Goal: Find specific page/section: Find specific page/section

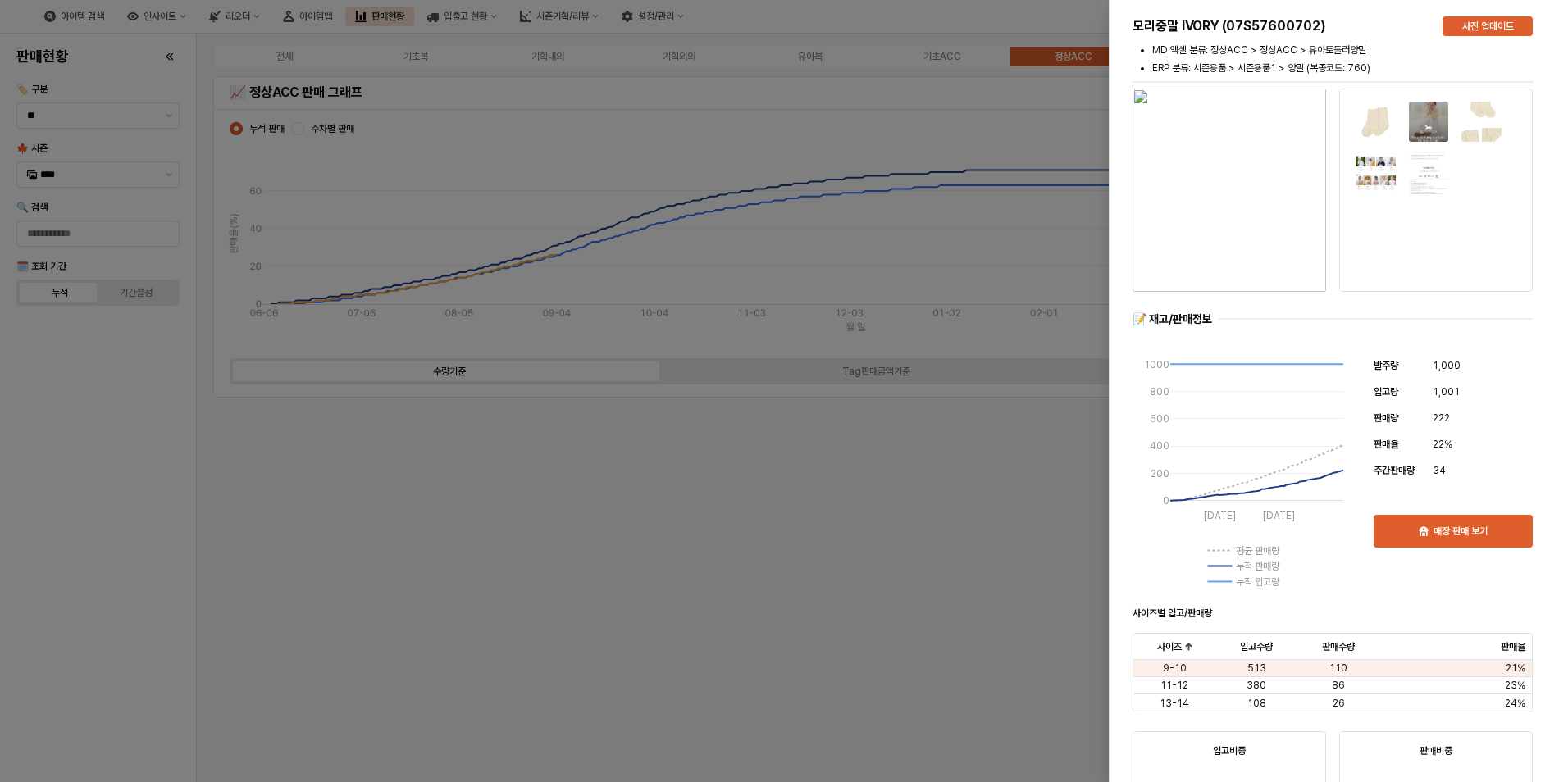
scroll to position [1729, 0]
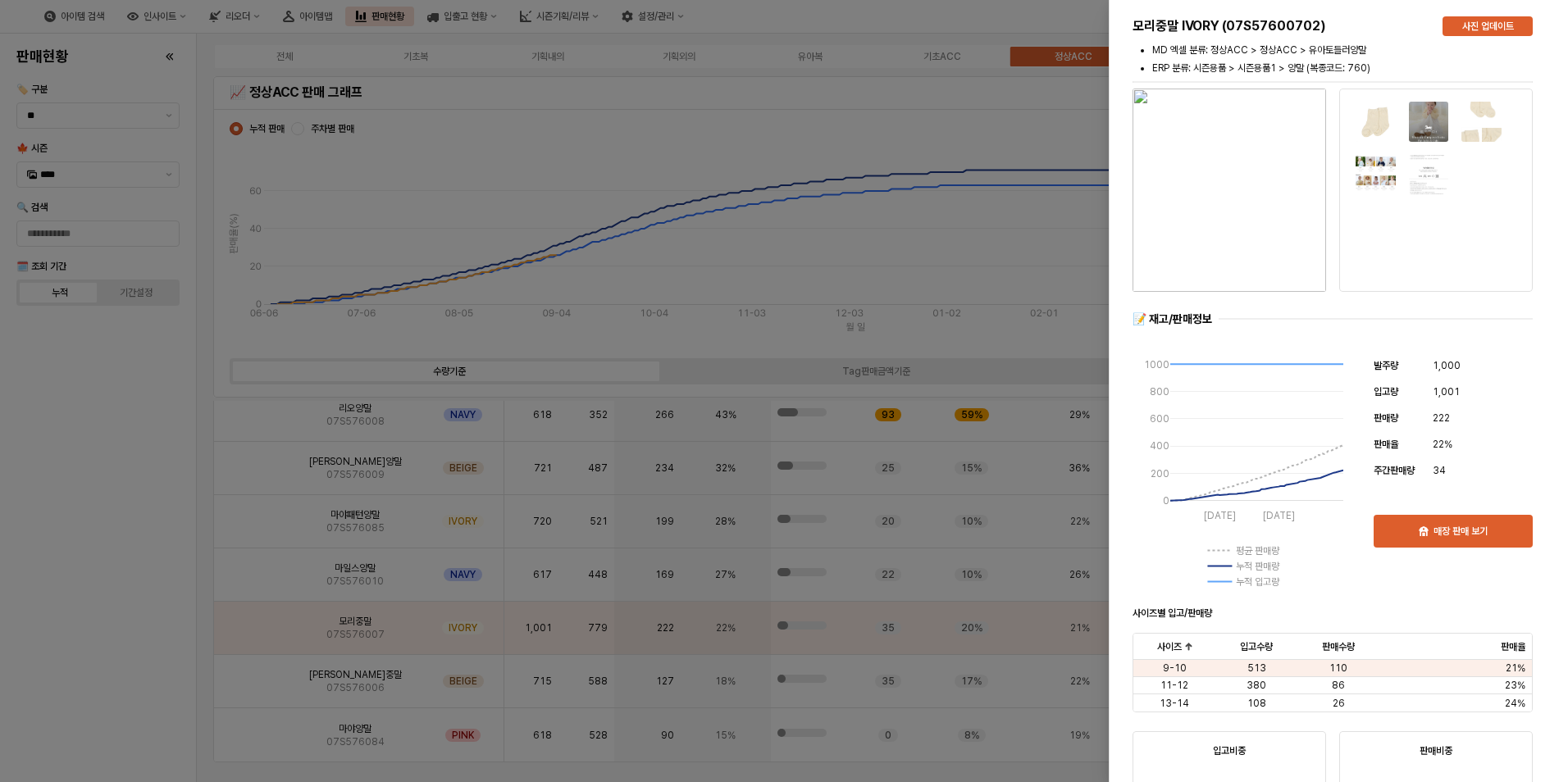
click at [98, 478] on div at bounding box center [784, 391] width 1568 height 782
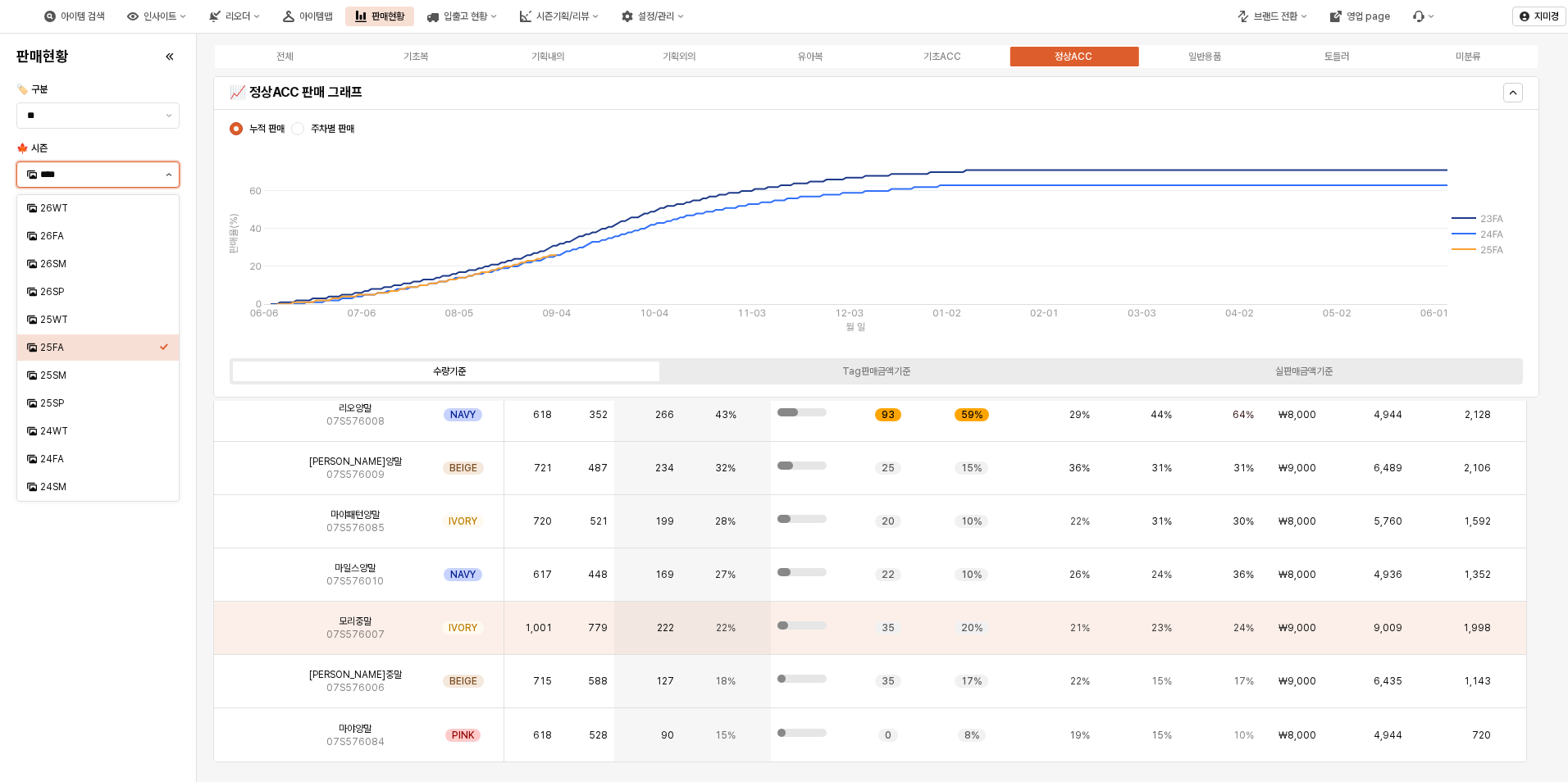
click at [169, 173] on icon "제안 사항 표시" at bounding box center [169, 175] width 7 height 4
click at [103, 319] on div "25WT" at bounding box center [99, 319] width 119 height 13
type input "****"
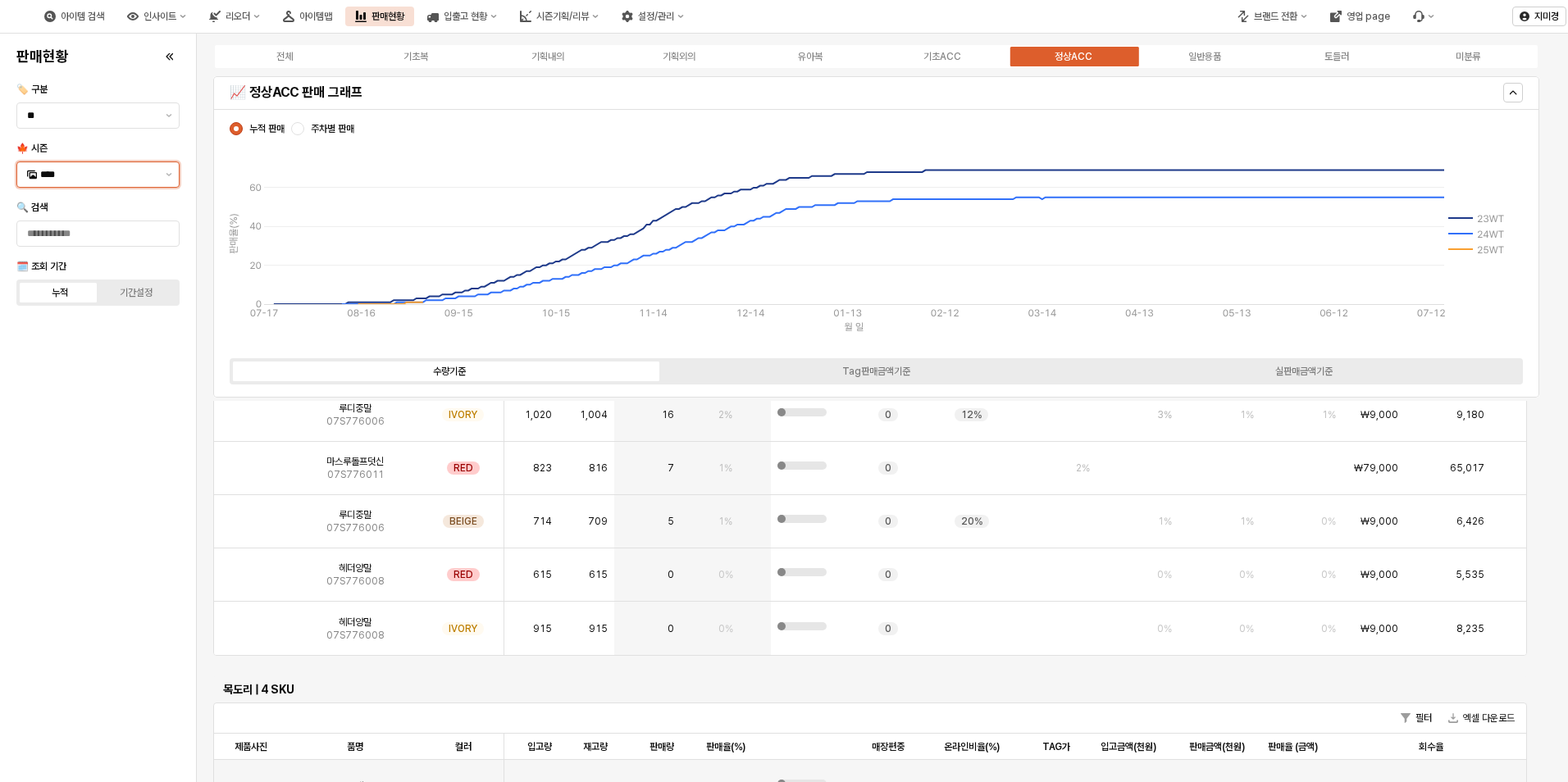
scroll to position [1624, 0]
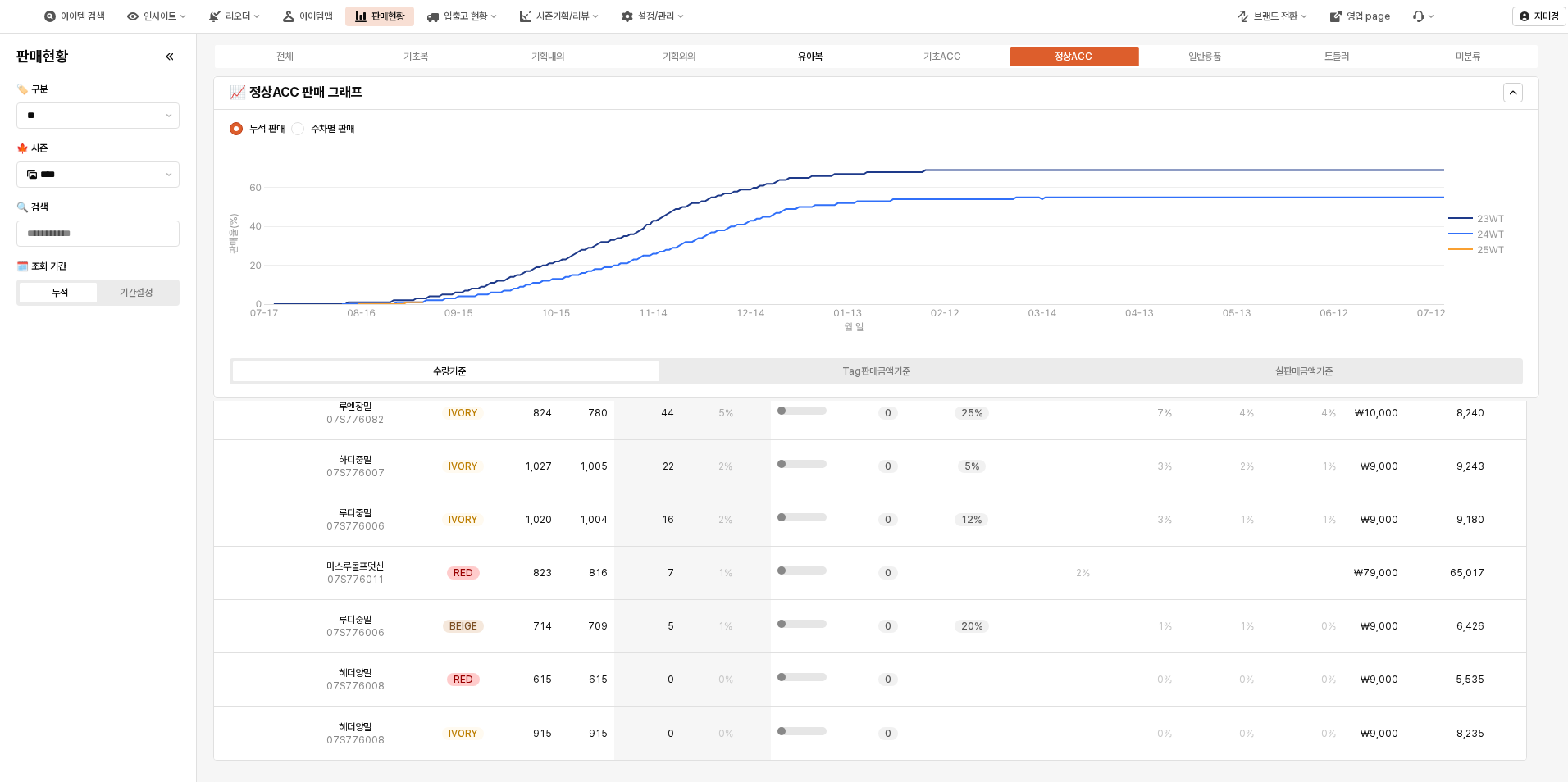
click at [806, 62] on div "유아복" at bounding box center [810, 56] width 24 height 11
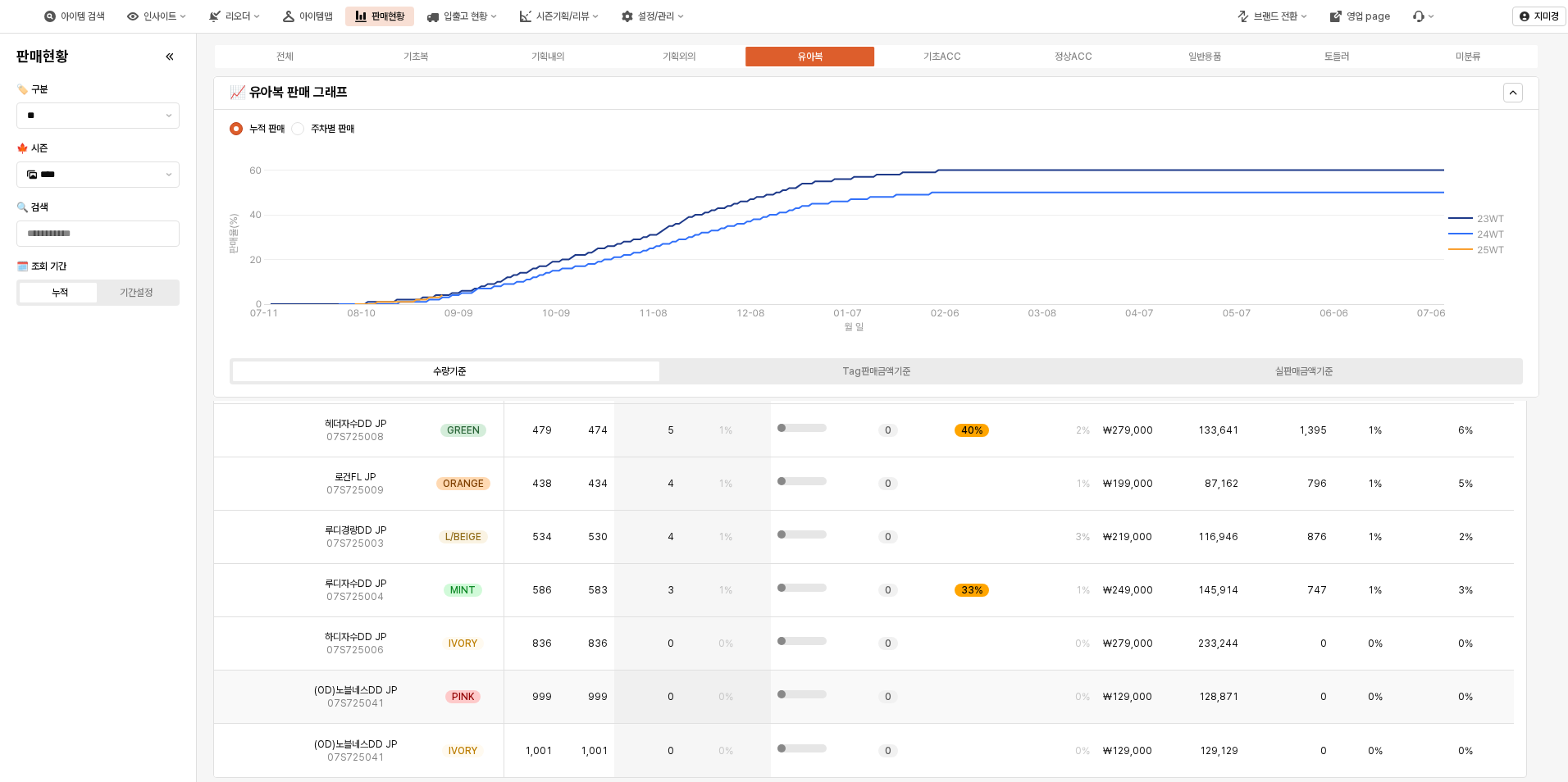
scroll to position [472, 0]
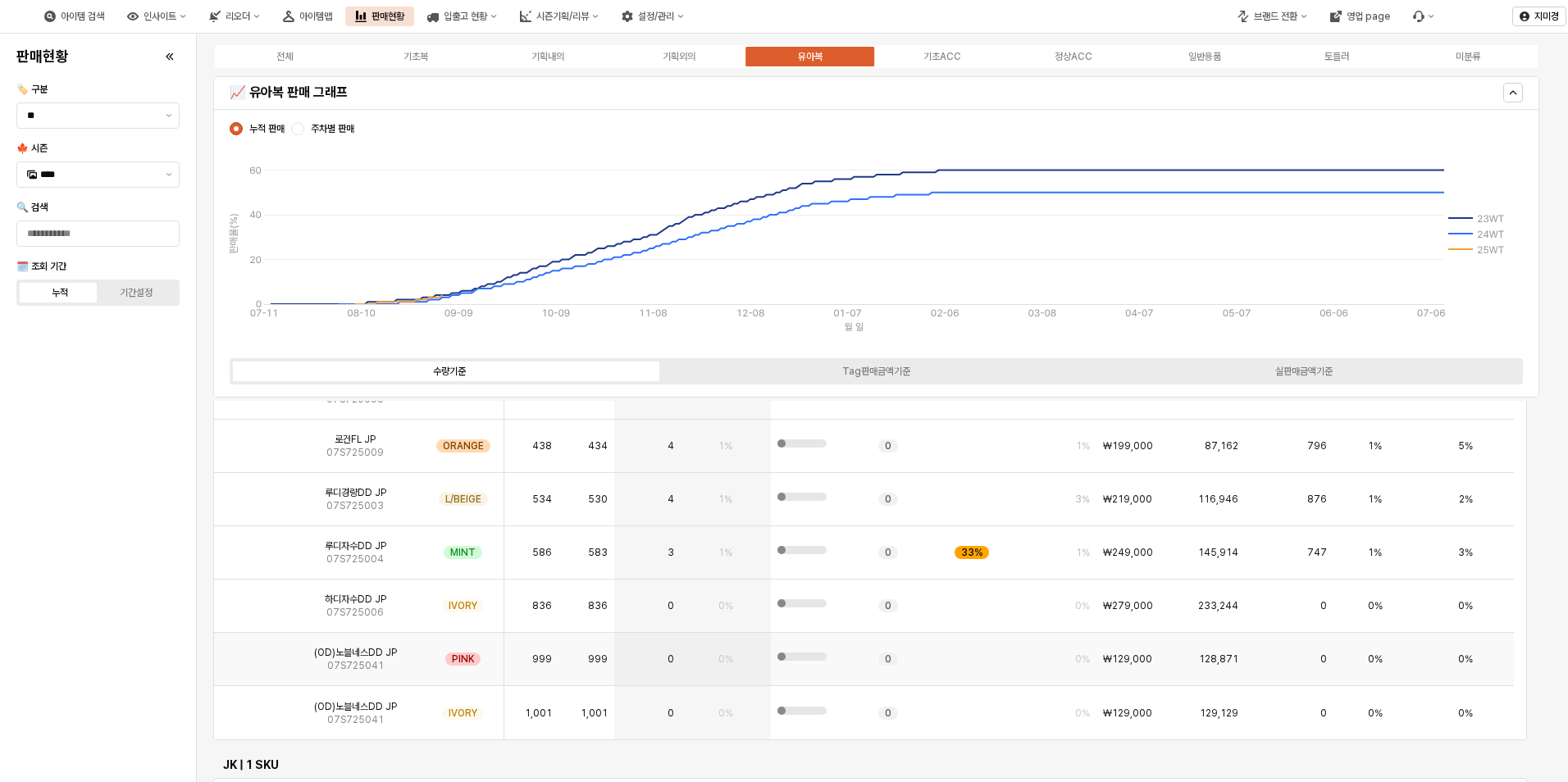
click at [251, 653] on img "App Frame" at bounding box center [251, 653] width 0 height 0
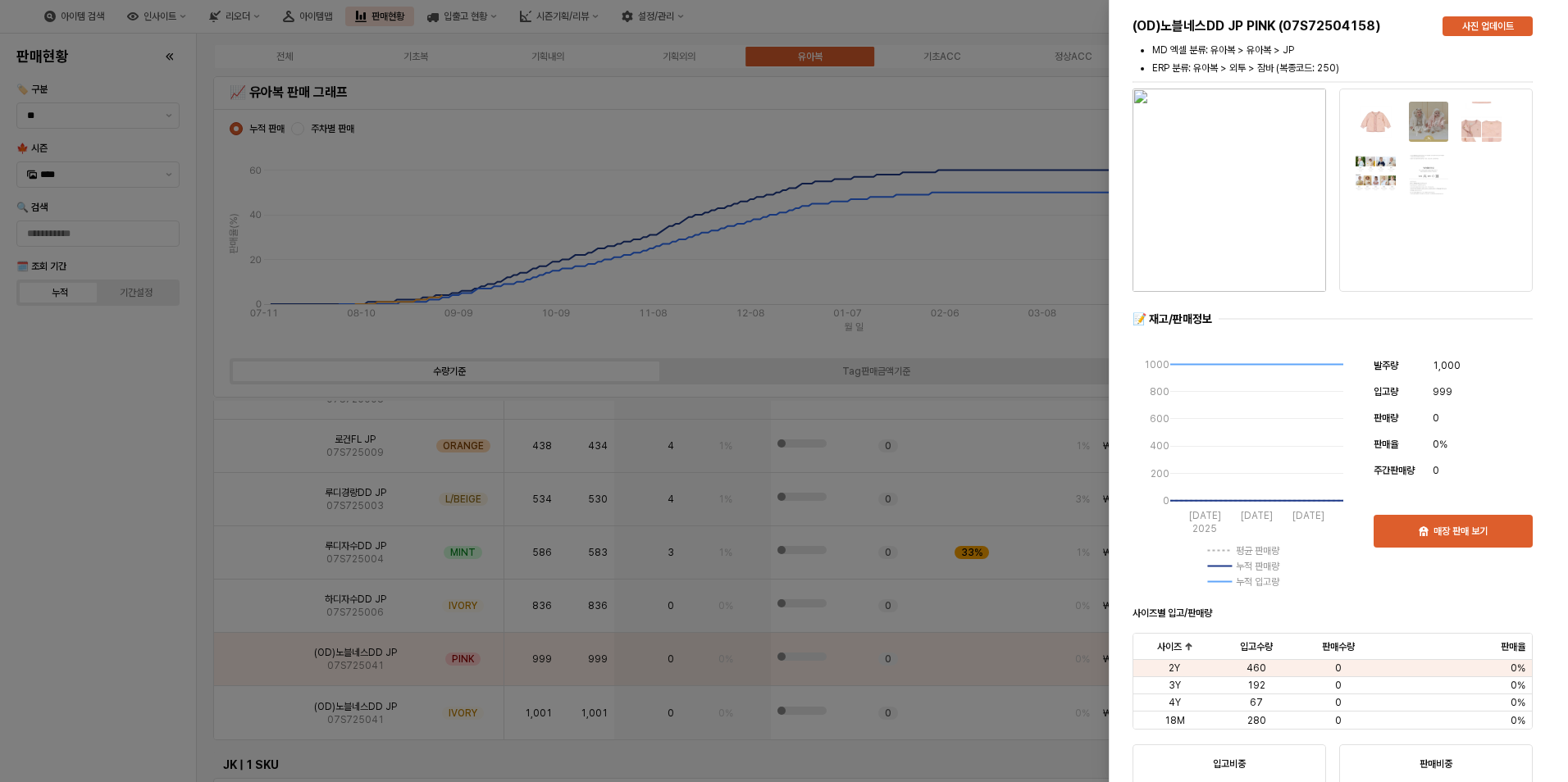
click at [1248, 234] on img "button" at bounding box center [1229, 190] width 194 height 203
click at [146, 713] on div at bounding box center [784, 391] width 1568 height 782
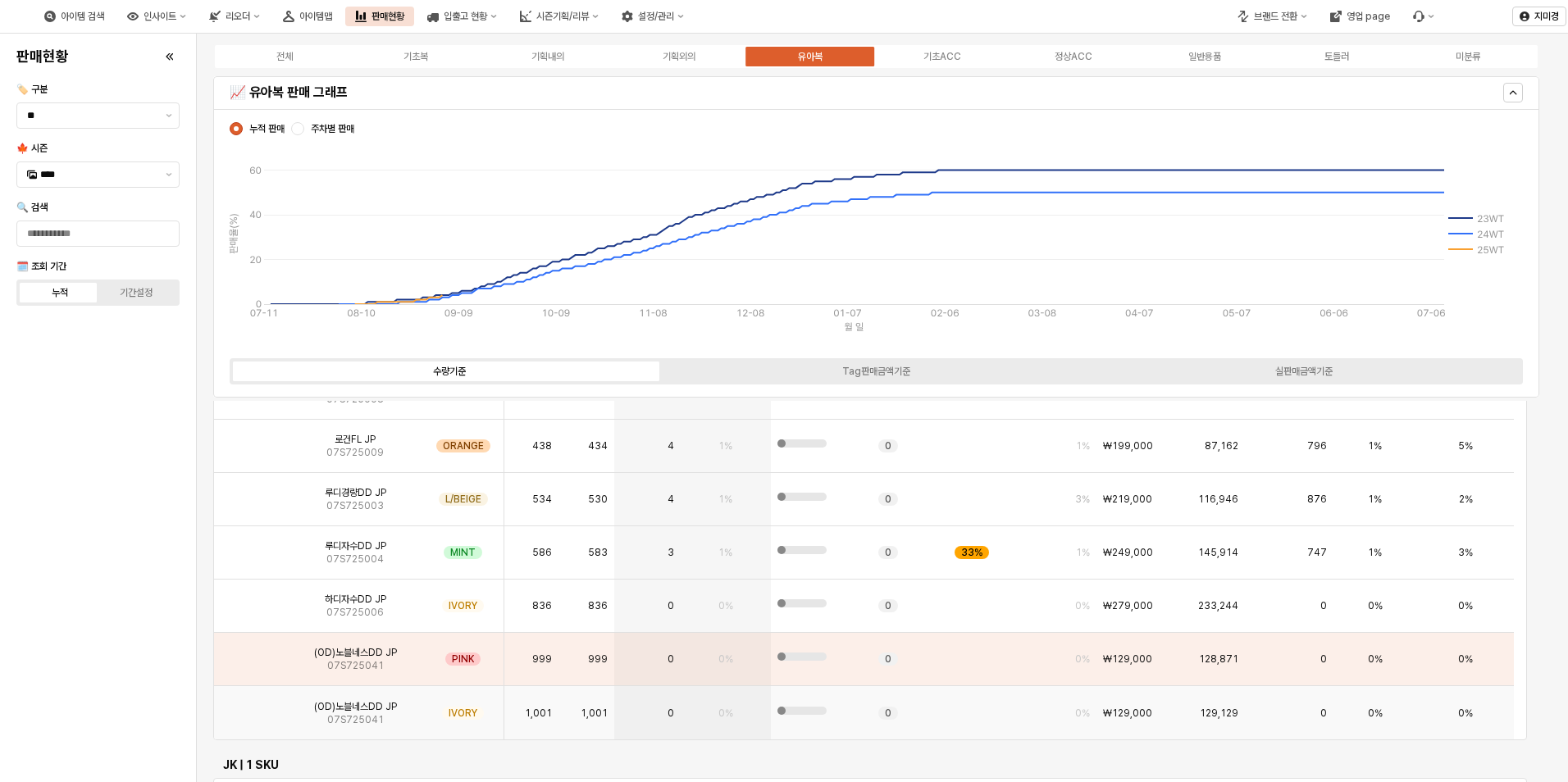
click at [251, 707] on img "App Frame" at bounding box center [251, 707] width 0 height 0
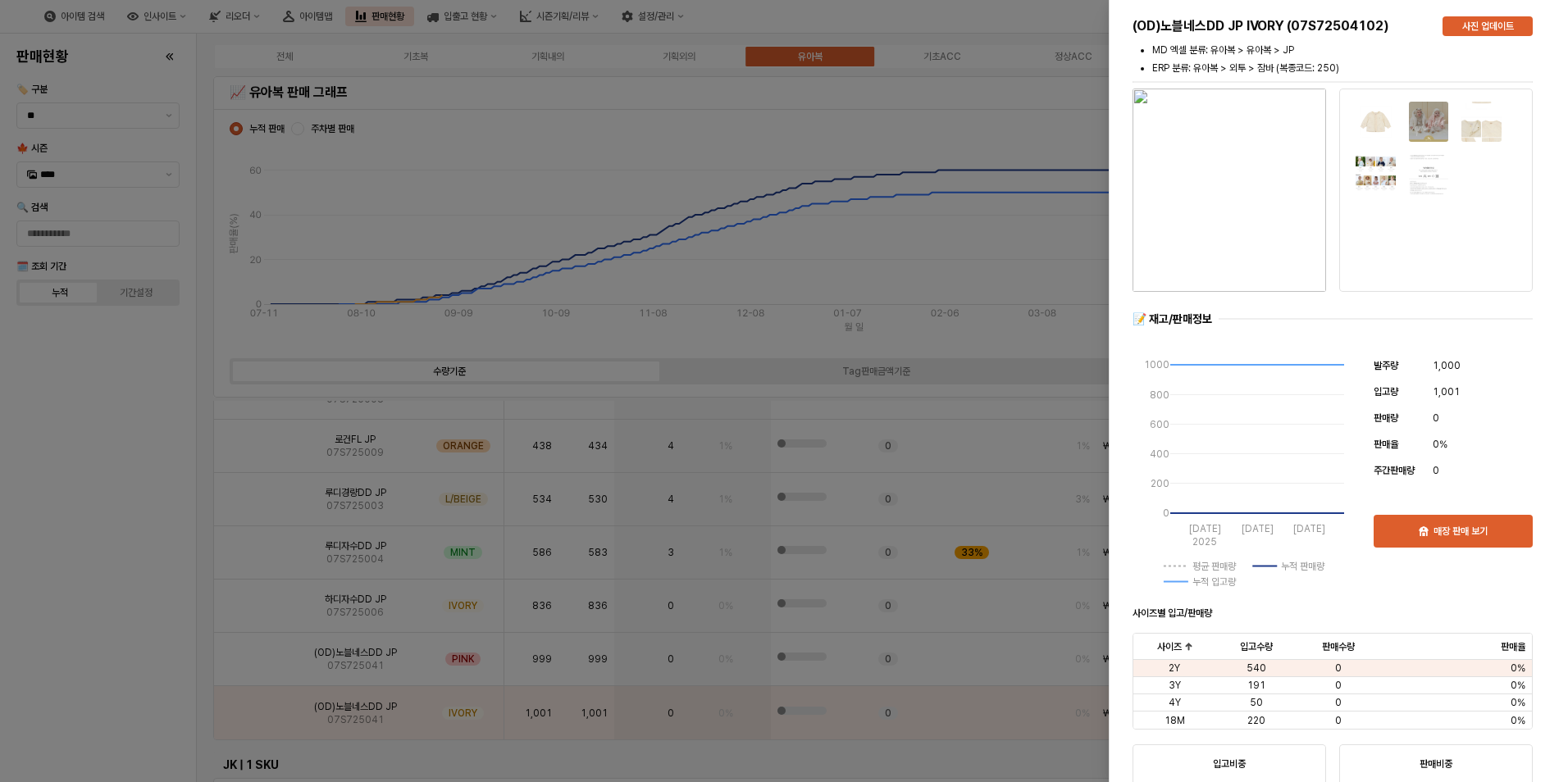
click at [1247, 231] on img "button" at bounding box center [1229, 190] width 194 height 203
click at [75, 532] on div at bounding box center [784, 391] width 1568 height 782
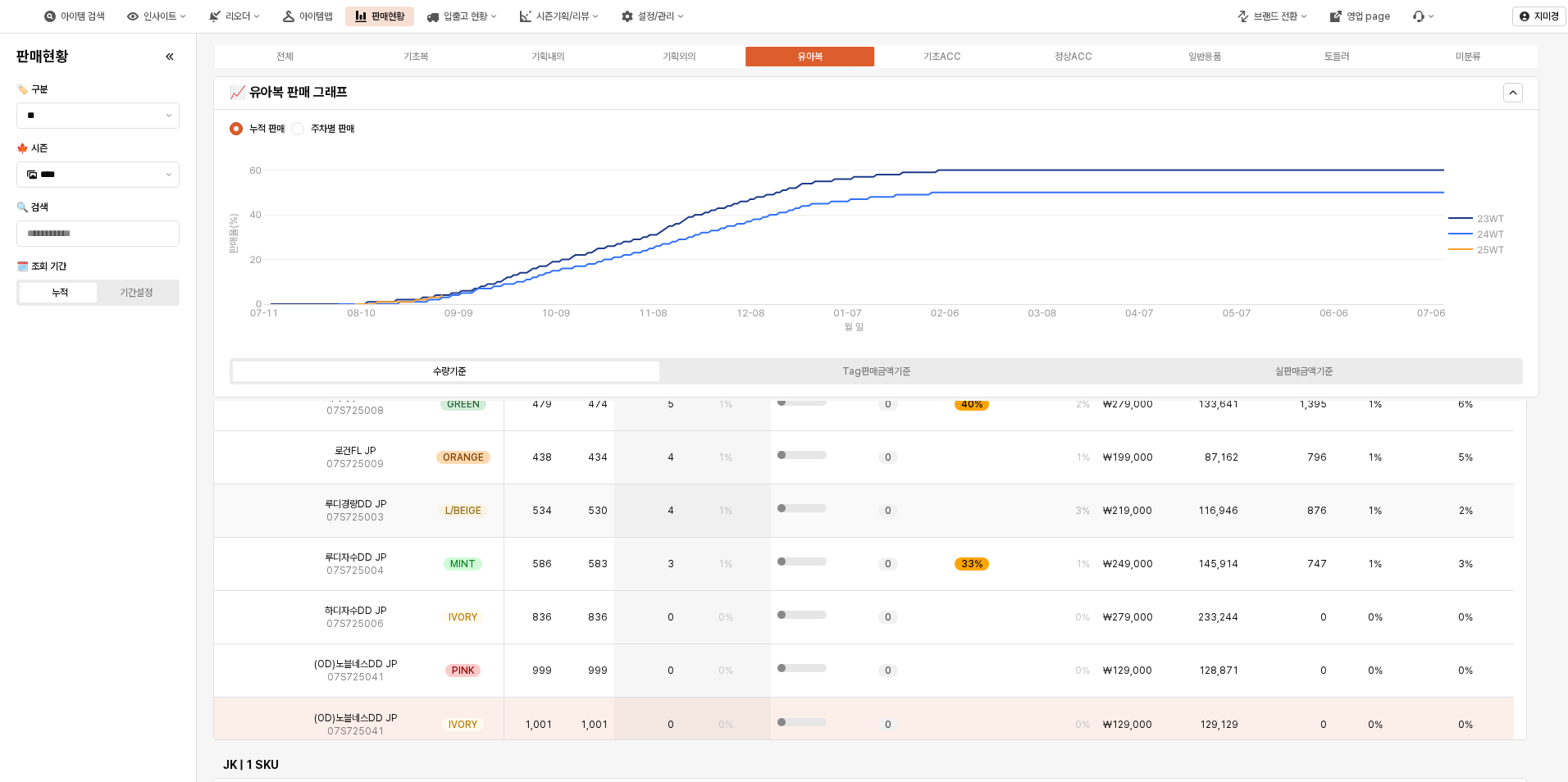
scroll to position [182, 0]
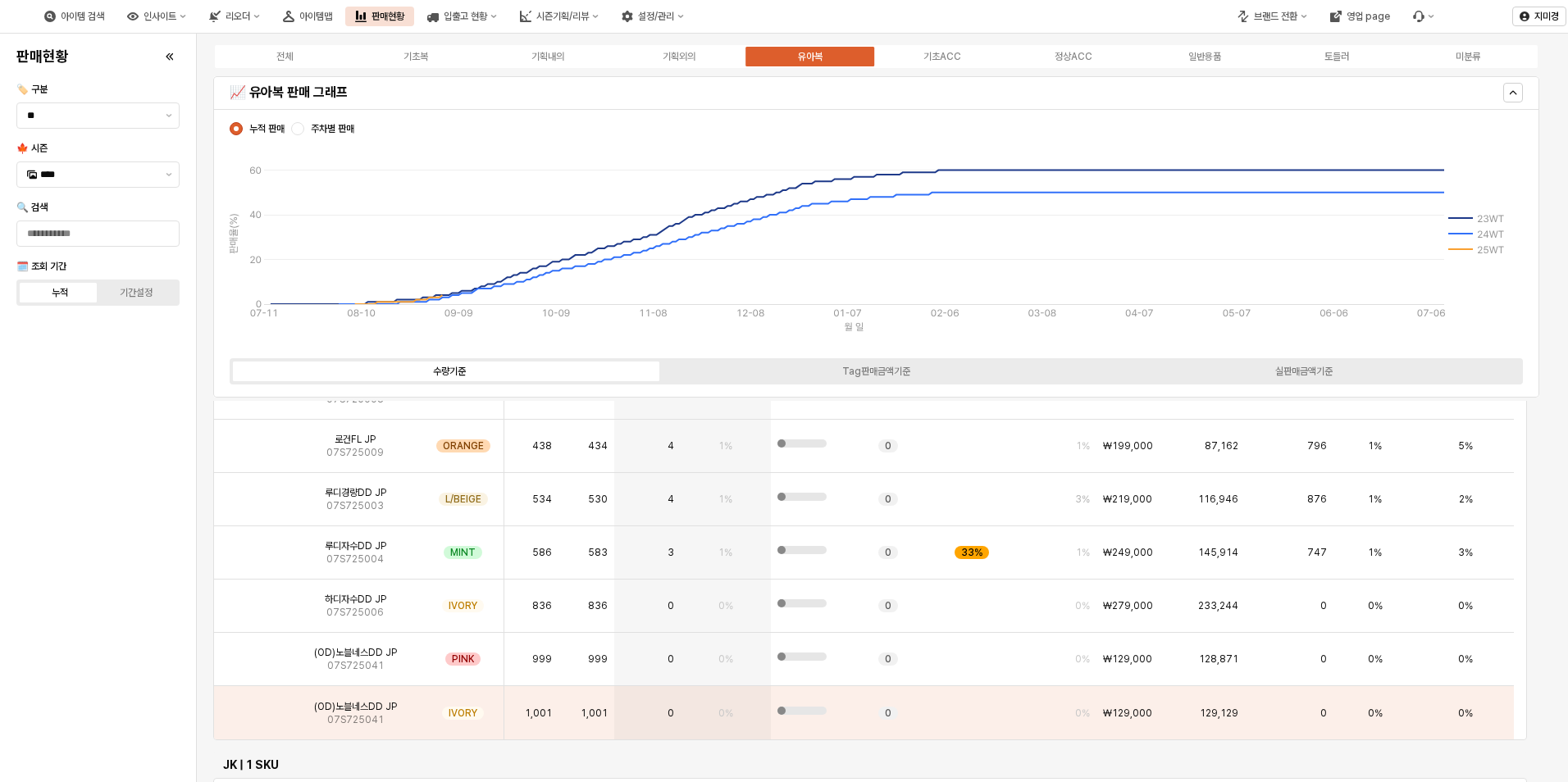
click at [93, 649] on div "판매현황 🏷️ 구분 ** 🍁 시즌 **** 🔍 검색 🗓️ 조회 기간 누적 기간설정" at bounding box center [98, 407] width 176 height 735
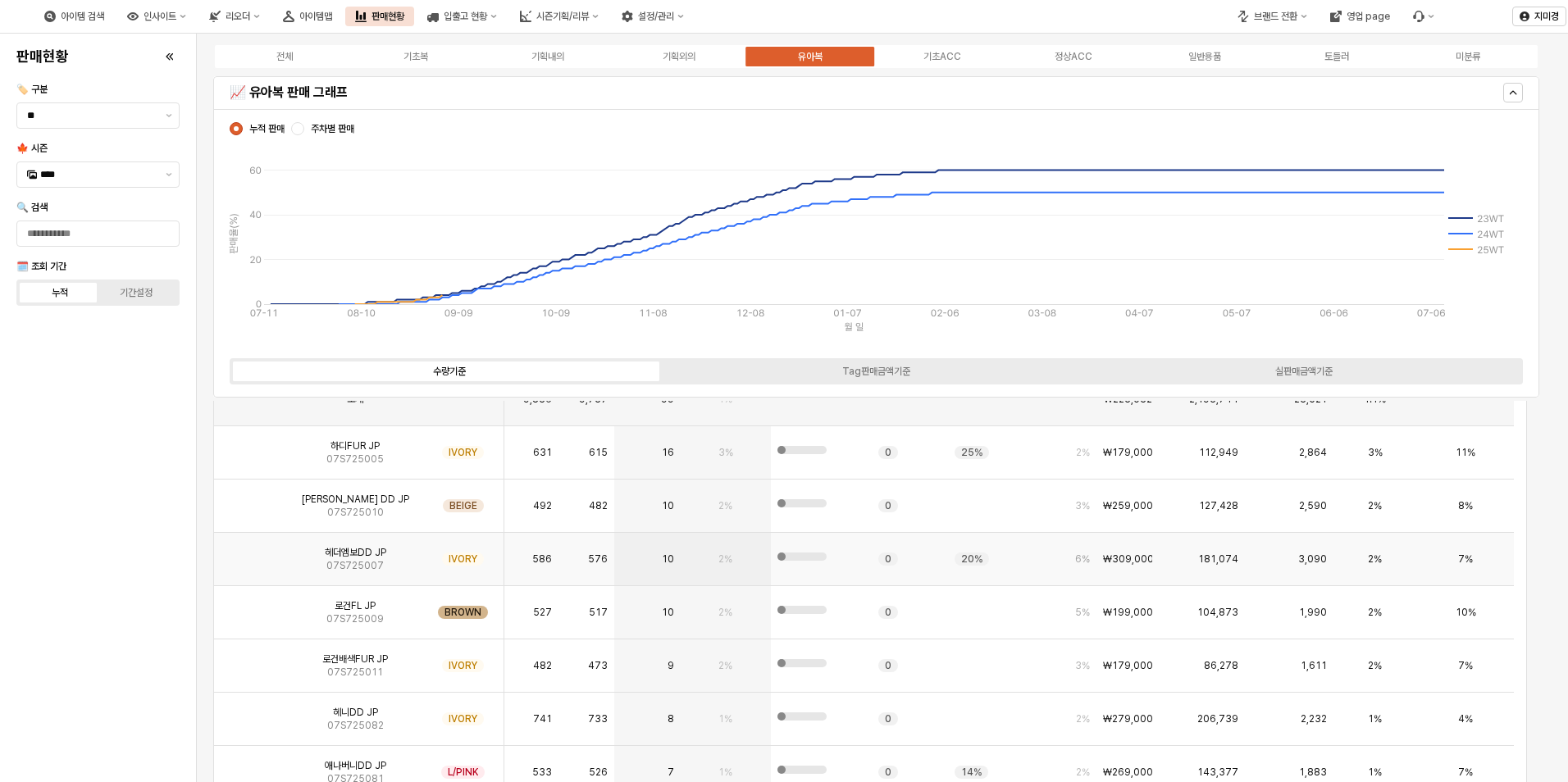
scroll to position [0, 0]
